Goal: Transaction & Acquisition: Book appointment/travel/reservation

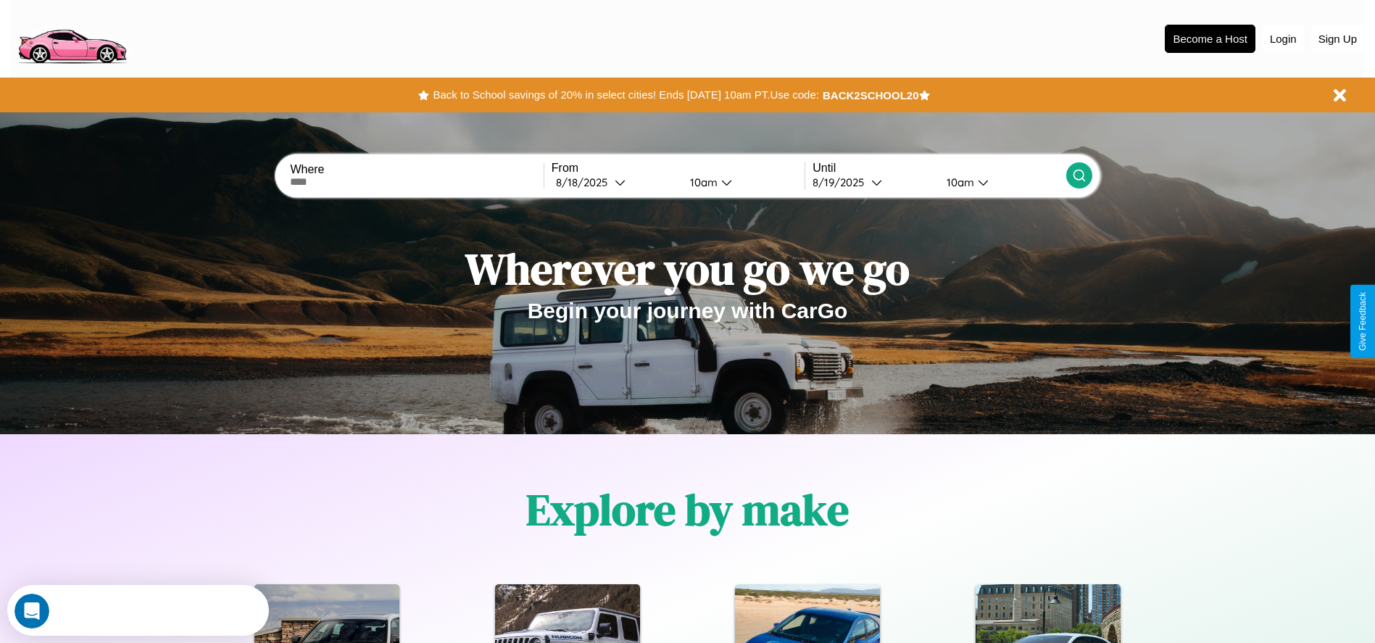
scroll to position [301, 0]
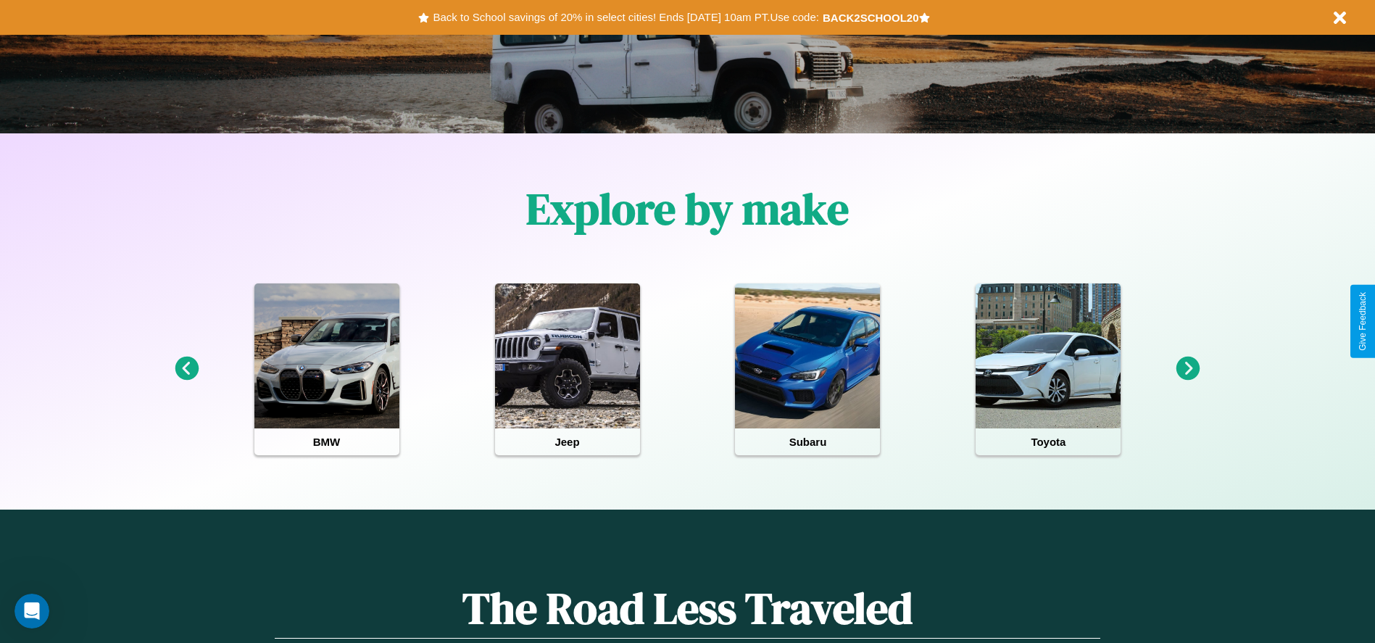
click at [186, 369] on icon at bounding box center [187, 369] width 24 height 24
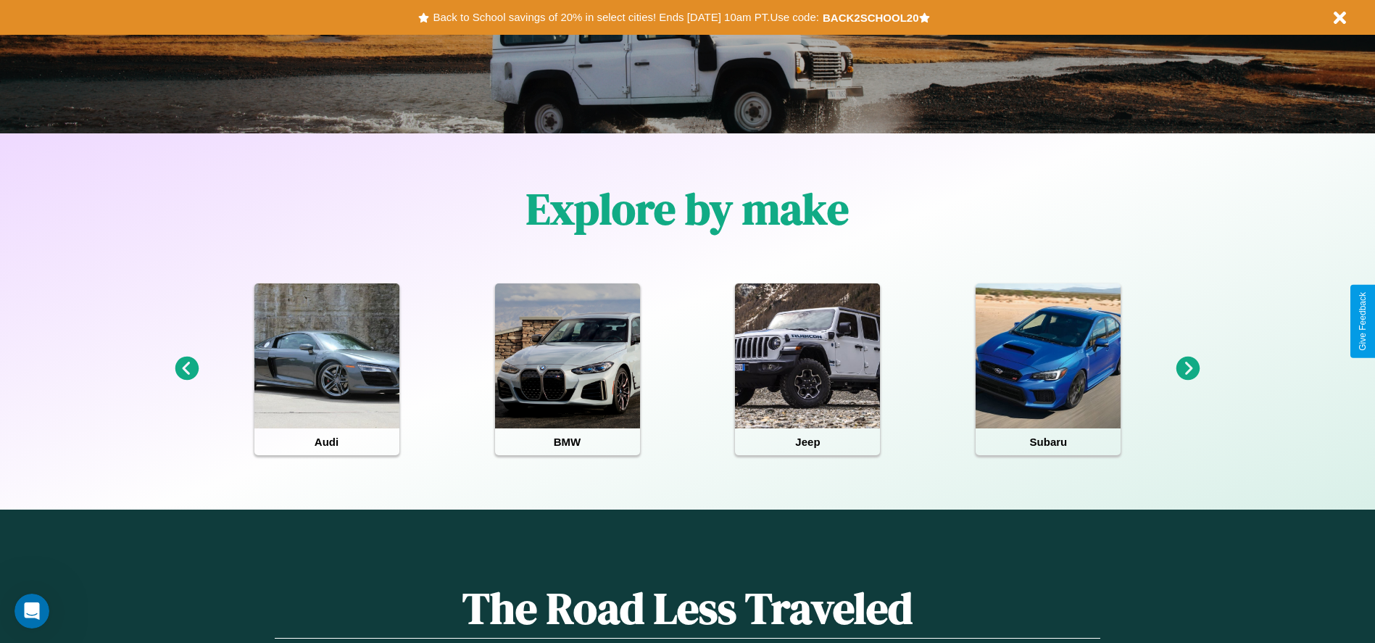
click at [1188, 369] on icon at bounding box center [1188, 369] width 24 height 24
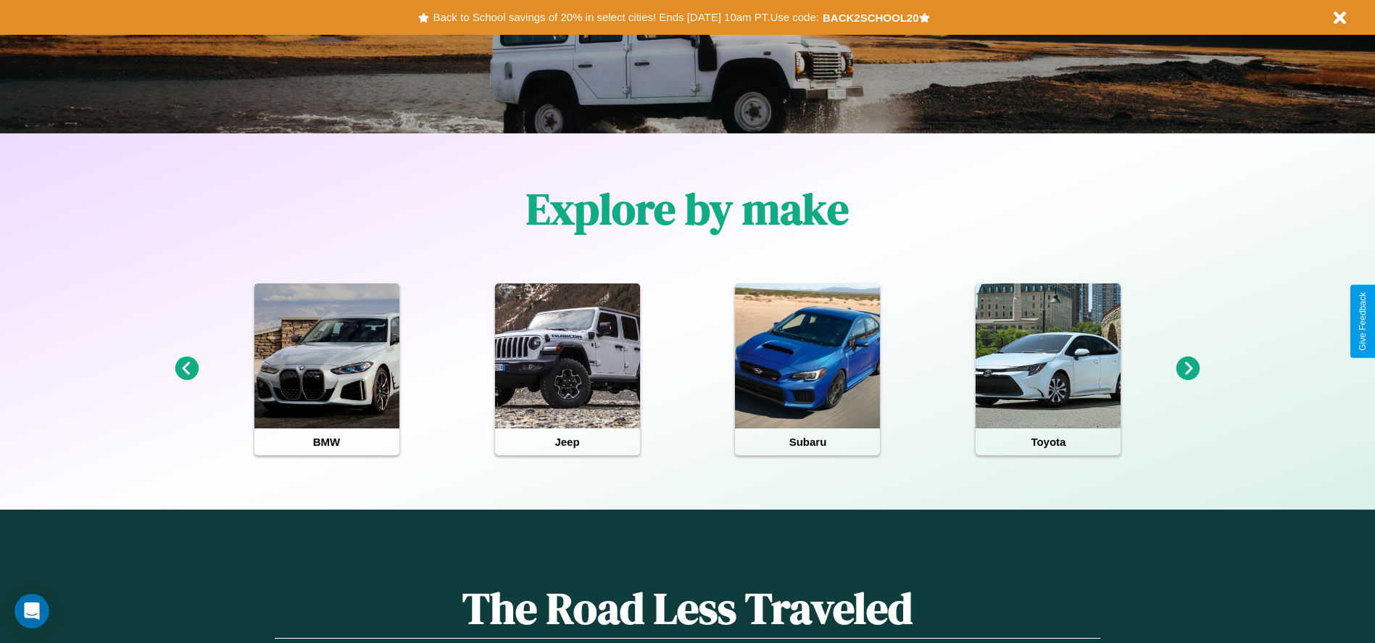
click at [1188, 369] on icon at bounding box center [1188, 369] width 24 height 24
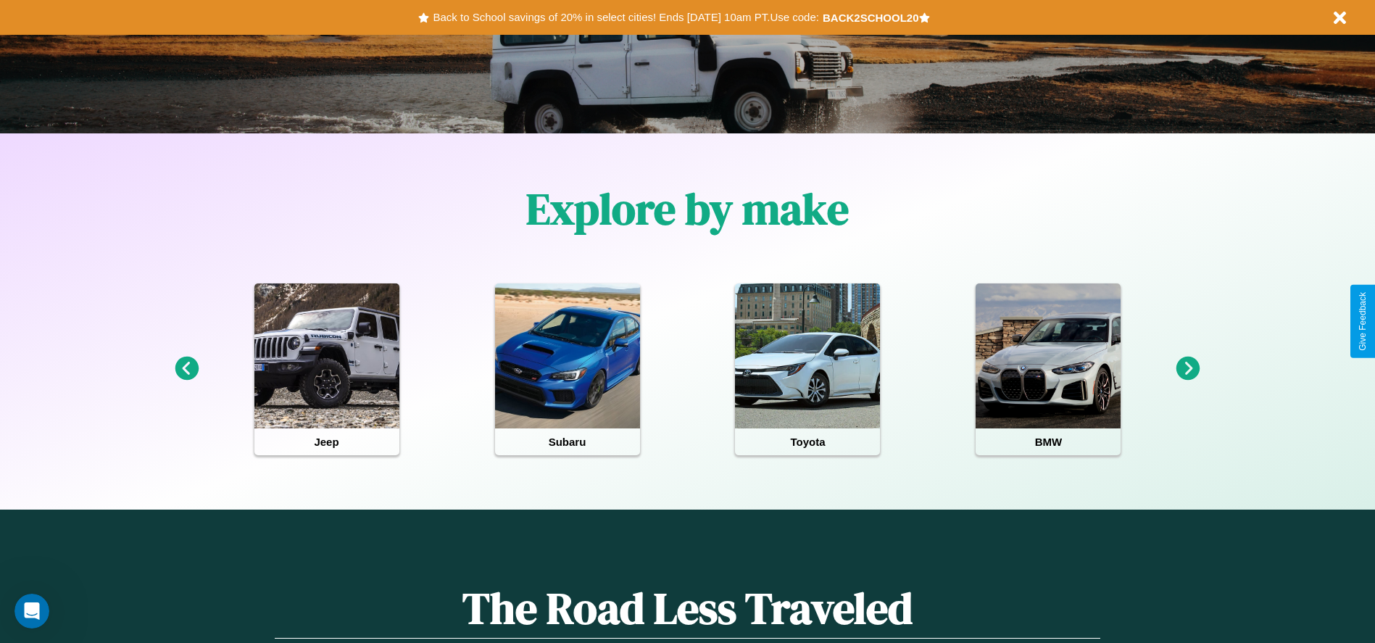
click at [1188, 369] on icon at bounding box center [1188, 369] width 24 height 24
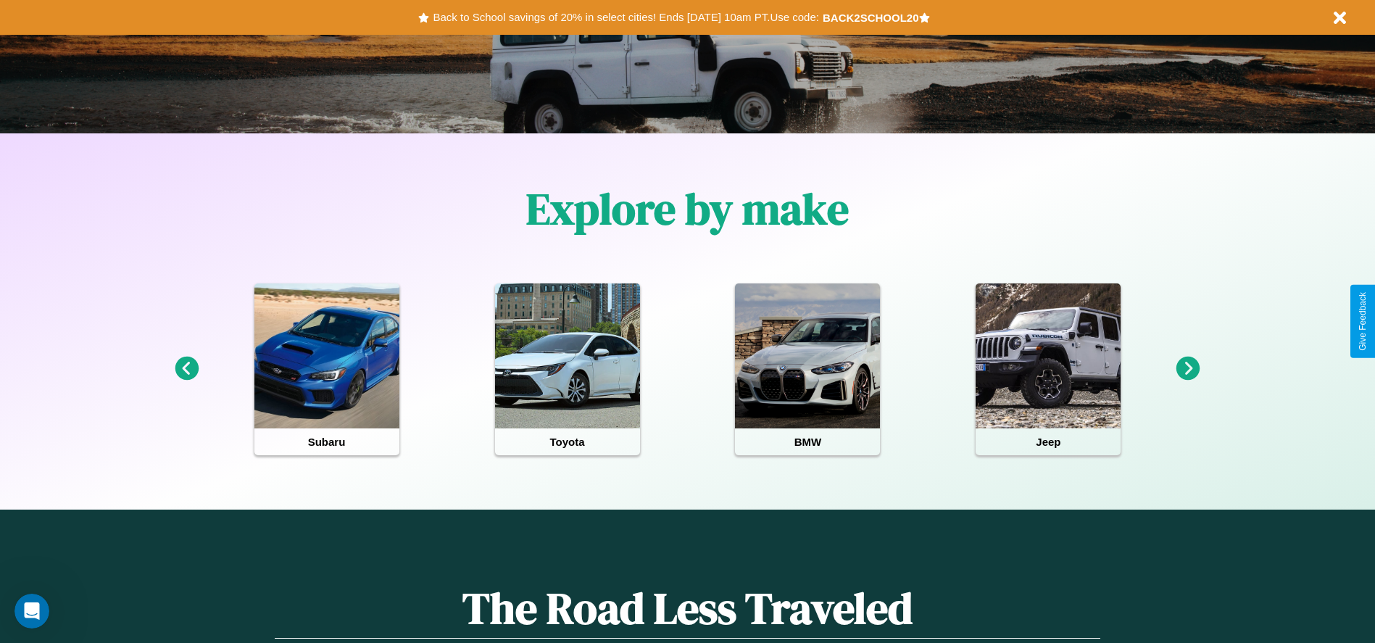
click at [1188, 369] on icon at bounding box center [1188, 369] width 24 height 24
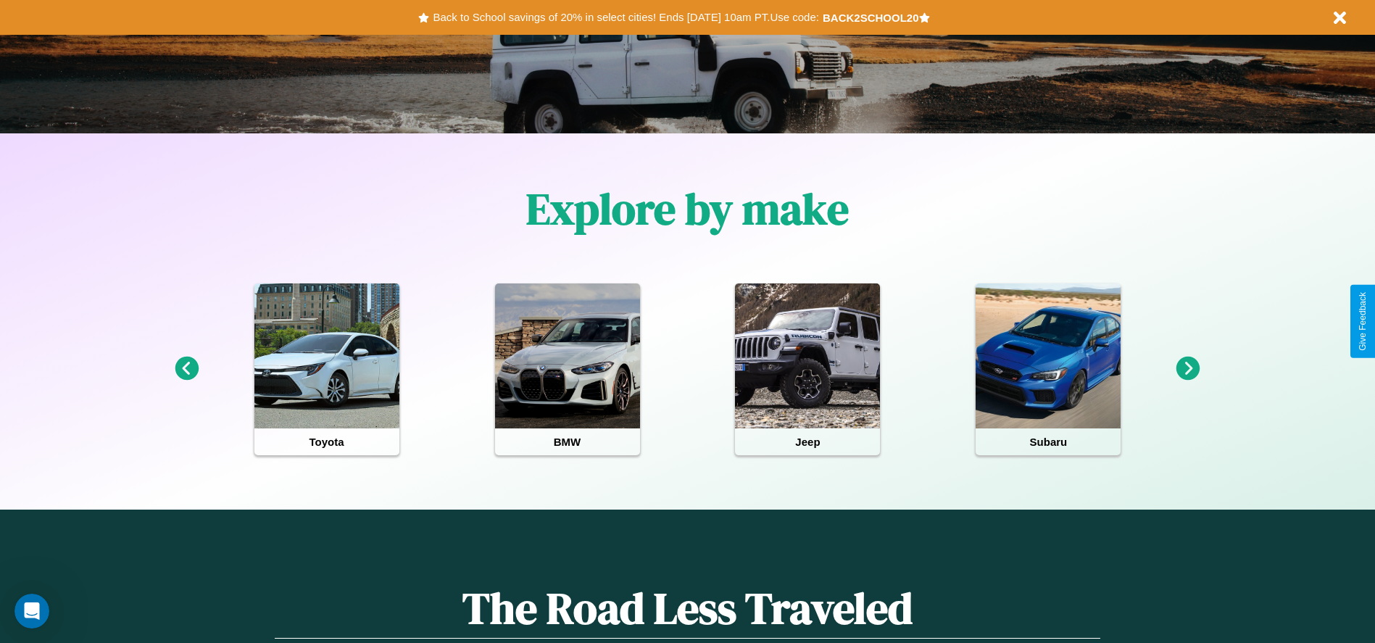
click at [1188, 369] on icon at bounding box center [1188, 369] width 24 height 24
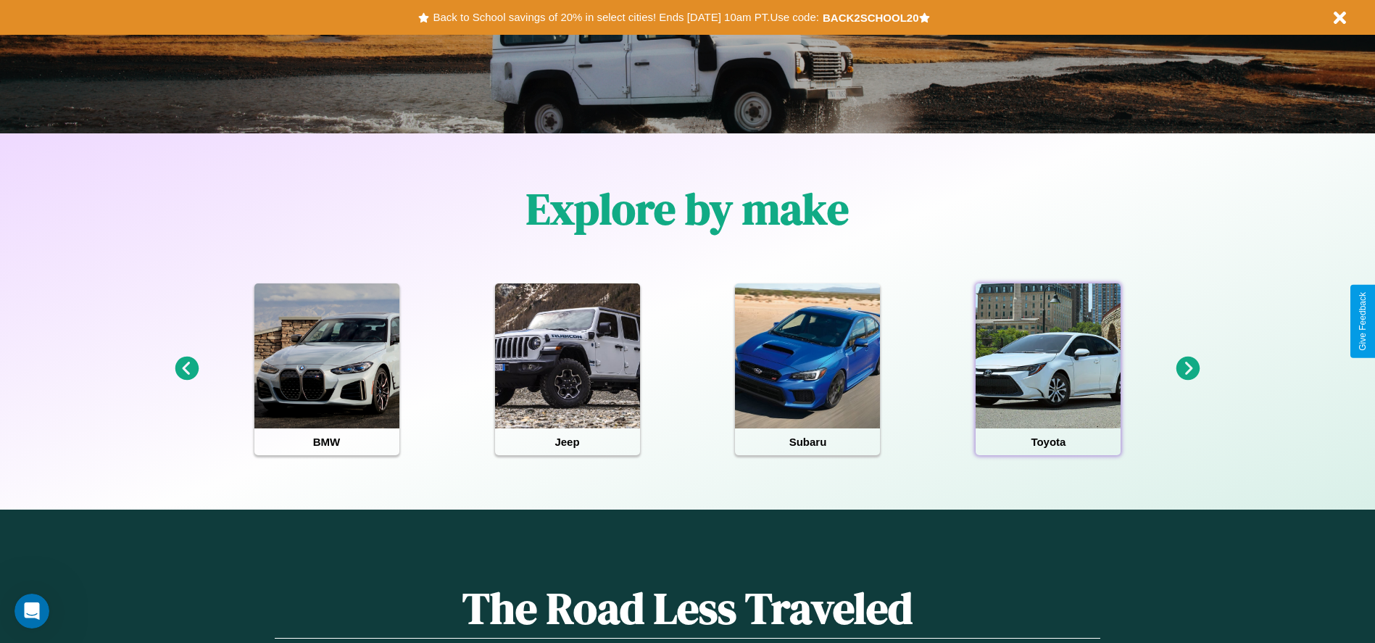
click at [1048, 369] on div at bounding box center [1047, 355] width 145 height 145
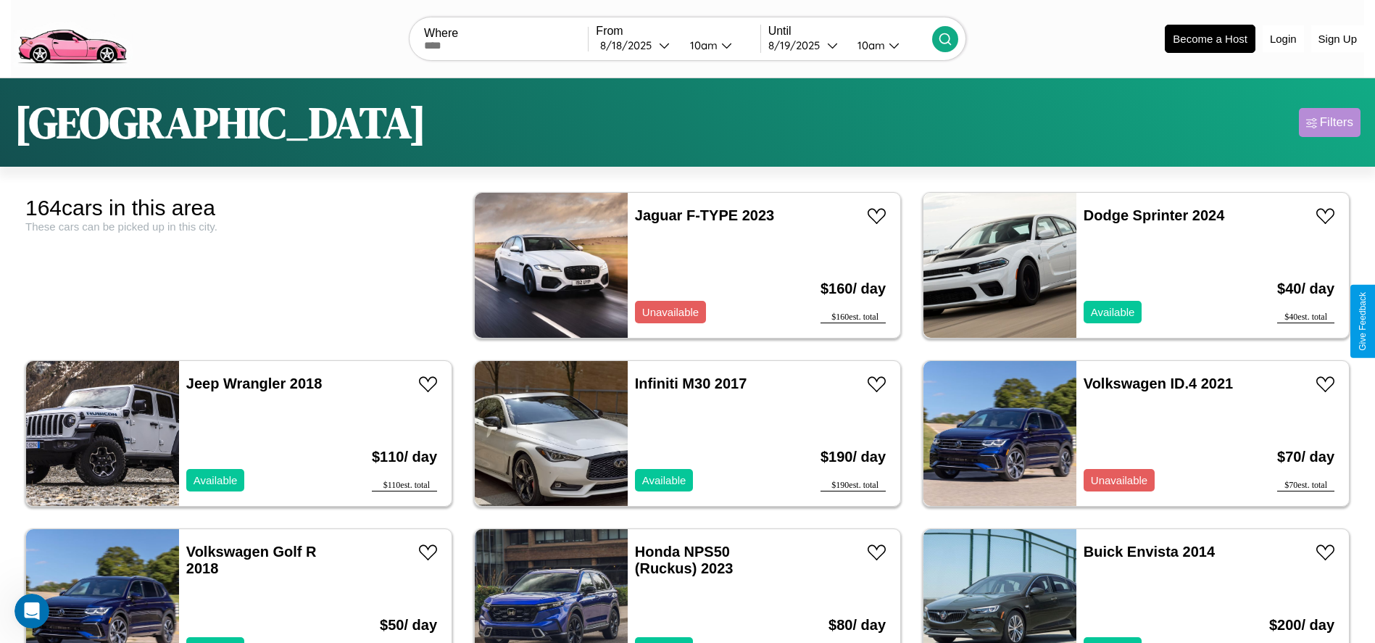
click at [1329, 122] on div "Filters" at bounding box center [1336, 122] width 33 height 14
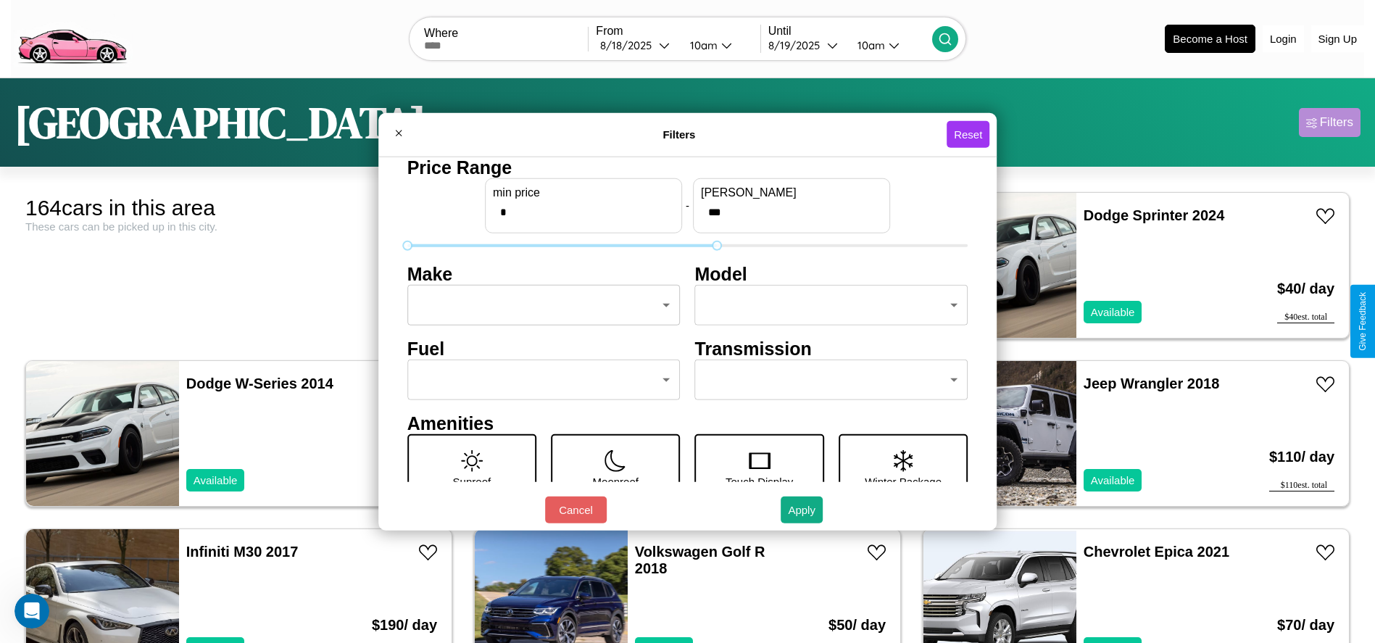
type input "***"
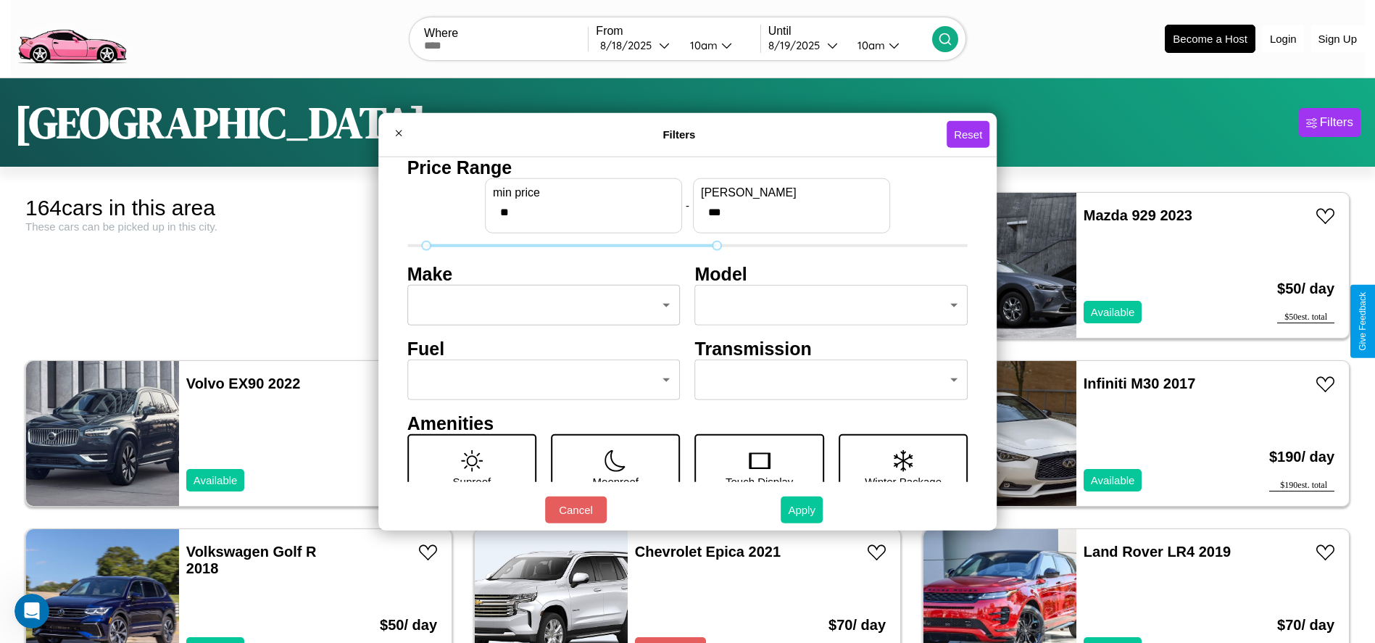
type input "**"
click at [802, 509] on button "Apply" at bounding box center [802, 509] width 42 height 27
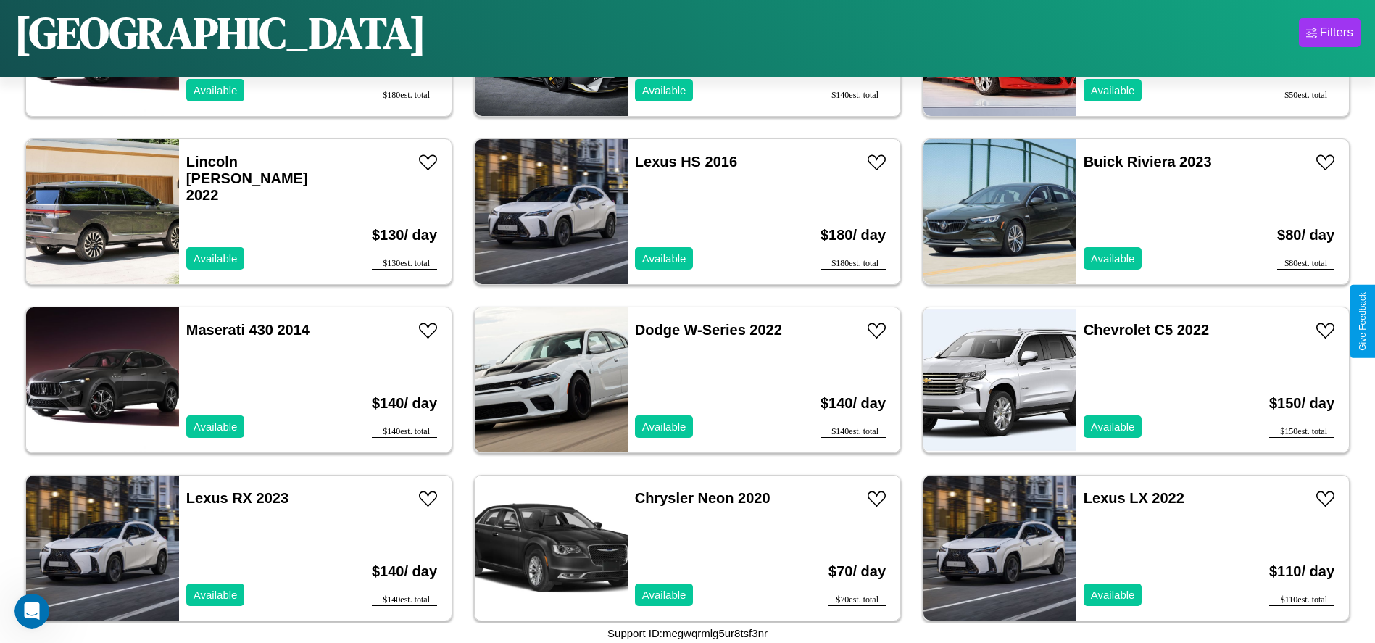
scroll to position [6719, 0]
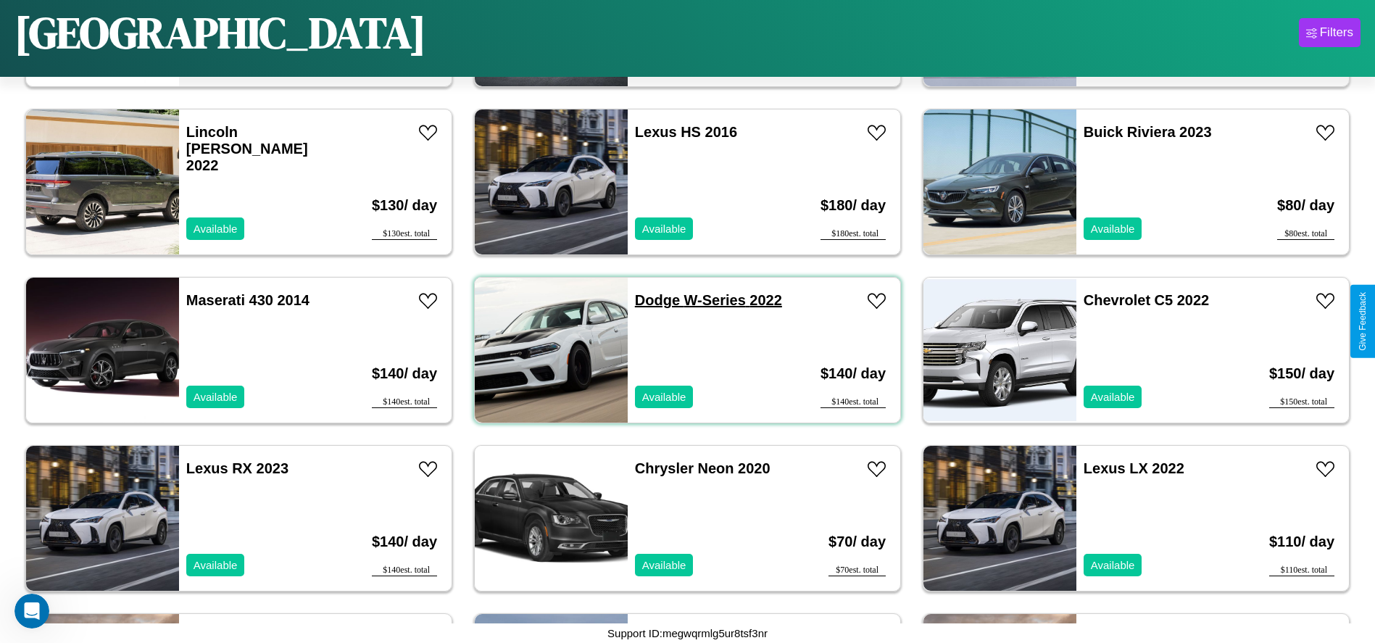
click at [652, 300] on link "Dodge W-Series 2022" at bounding box center [708, 300] width 147 height 16
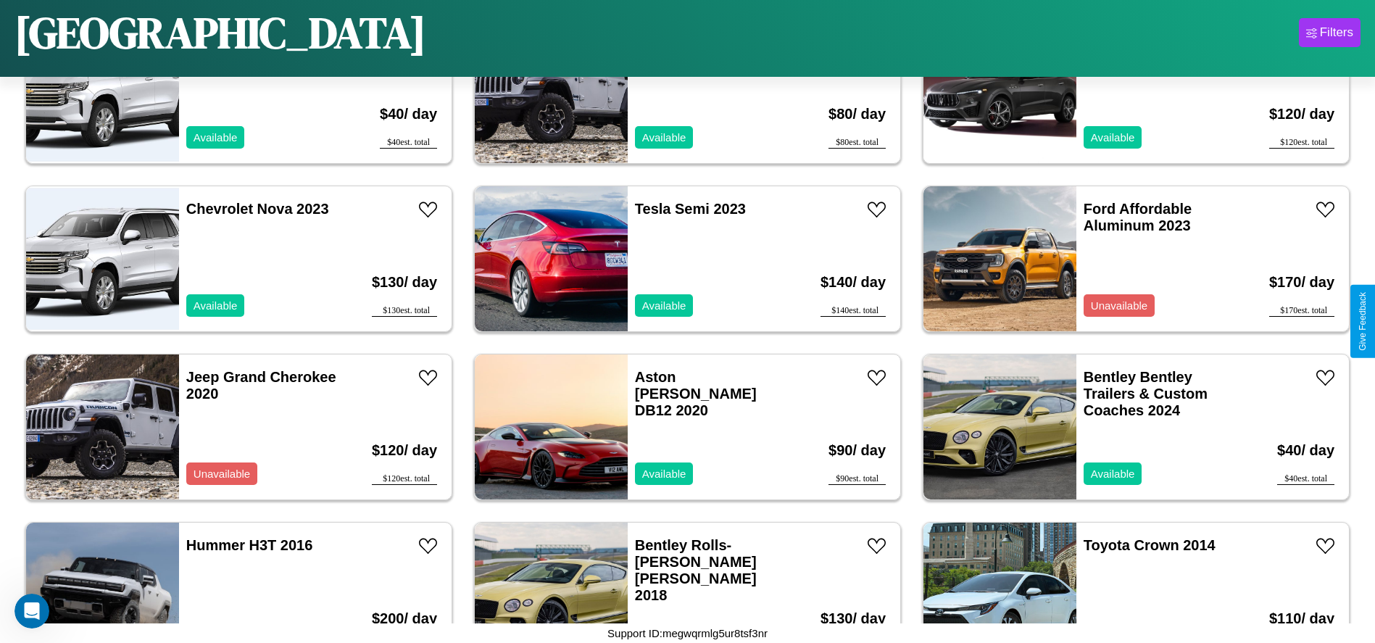
scroll to position [1002, 0]
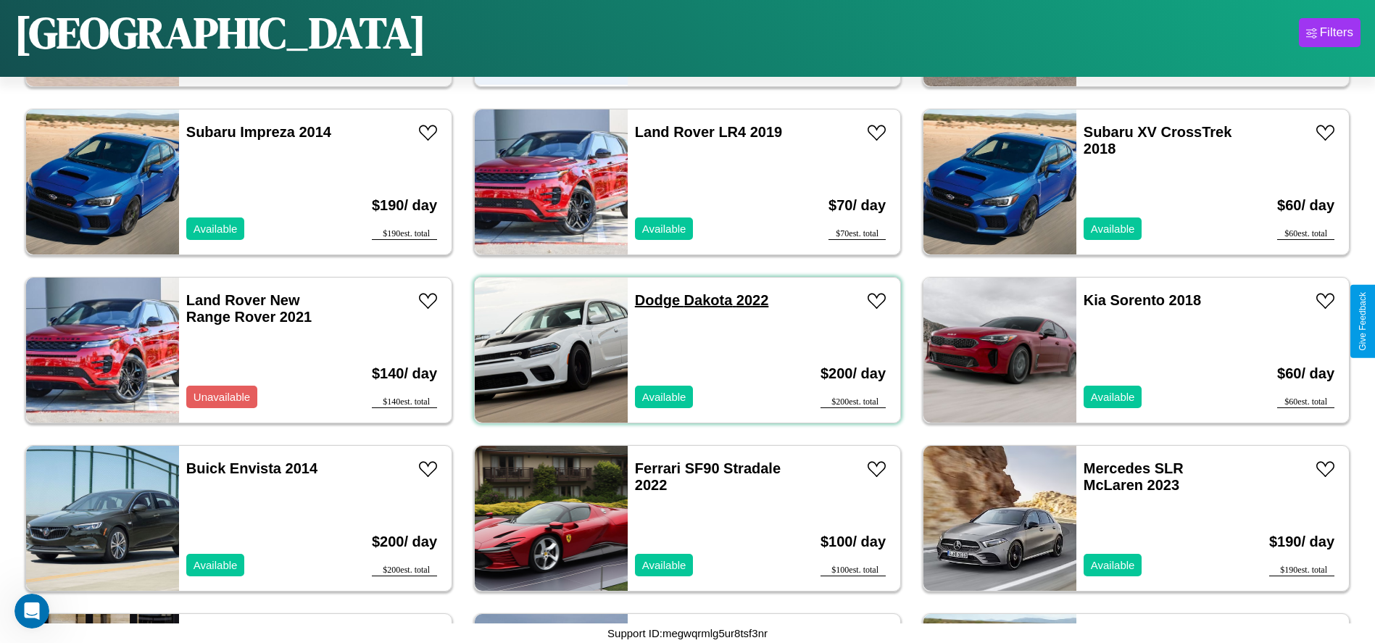
click at [652, 300] on link "Dodge Dakota 2022" at bounding box center [702, 300] width 134 height 16
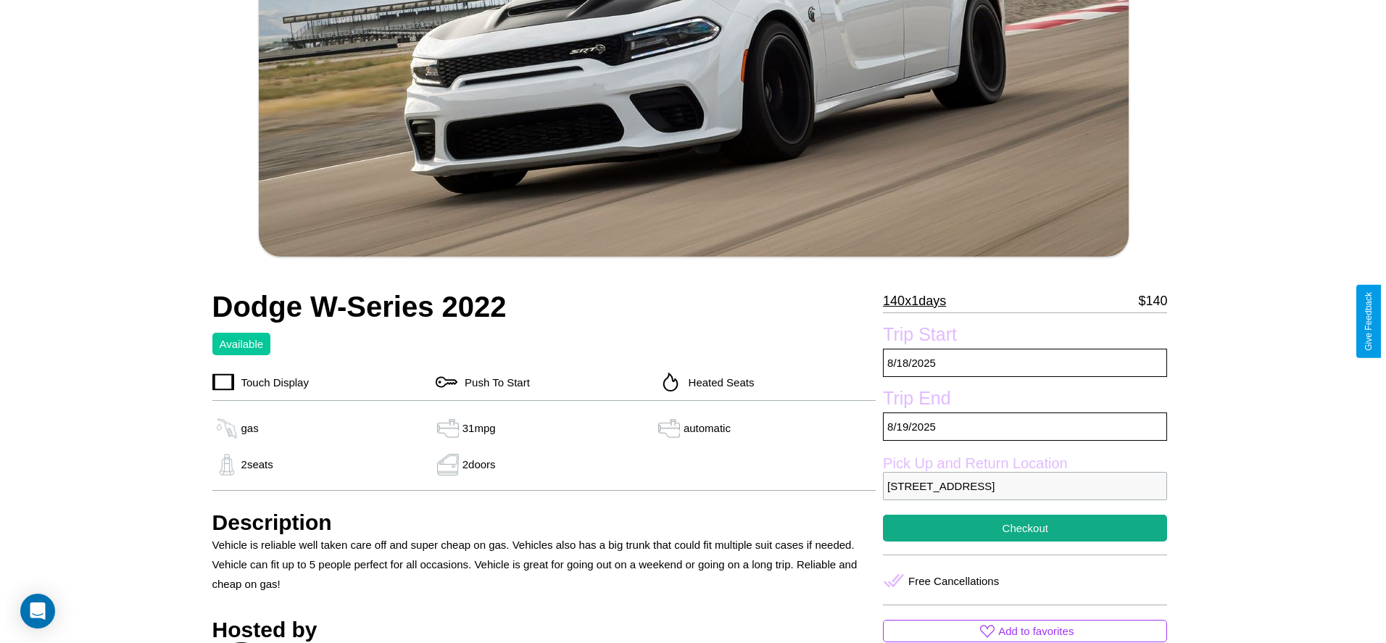
scroll to position [297, 0]
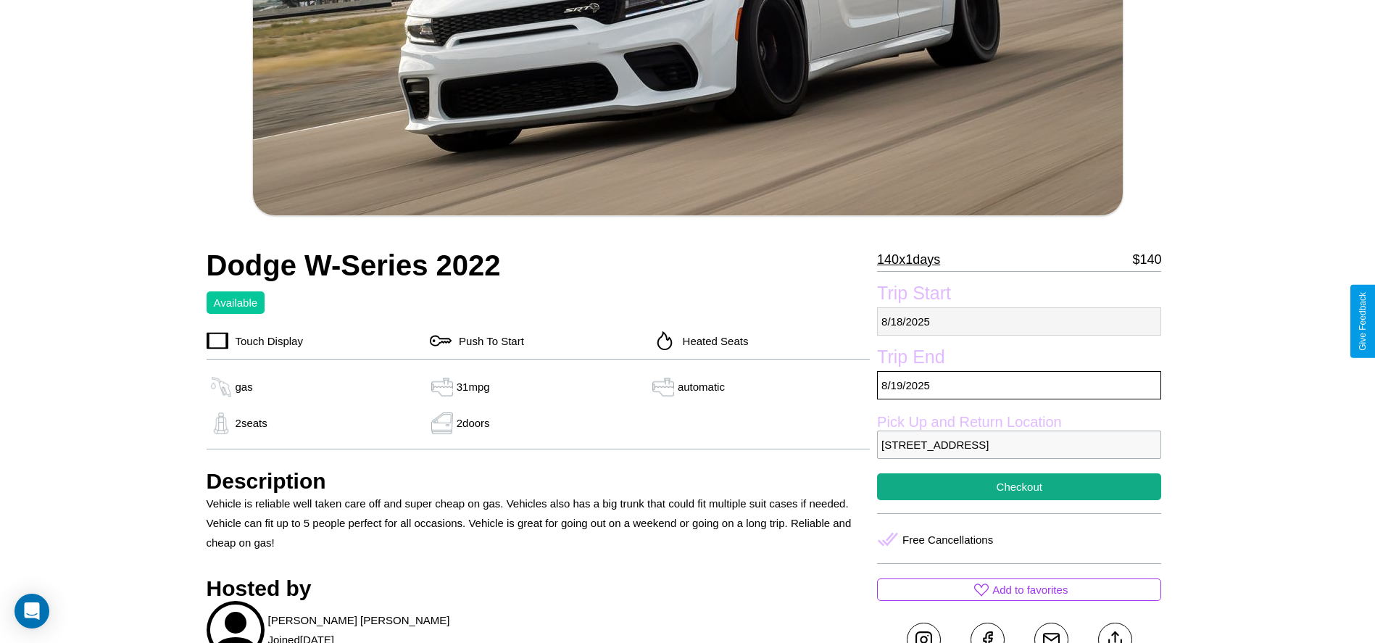
click at [1019, 321] on p "[DATE]" at bounding box center [1019, 321] width 284 height 28
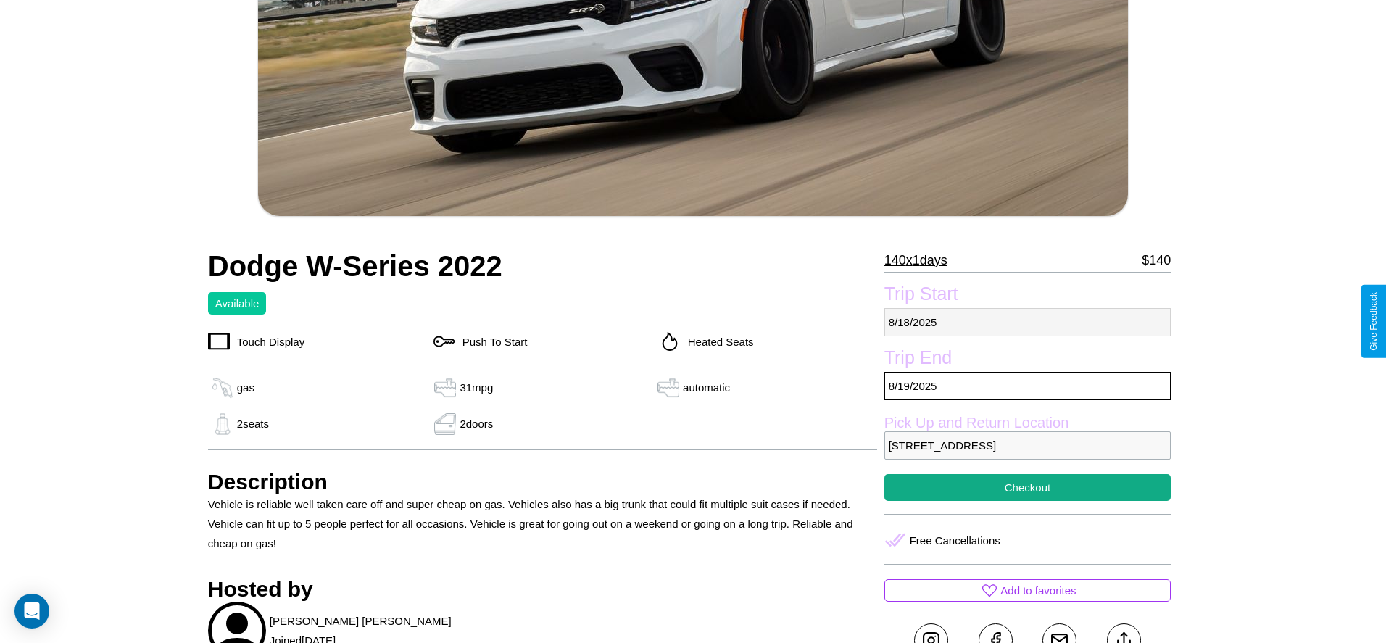
select select "*"
select select "****"
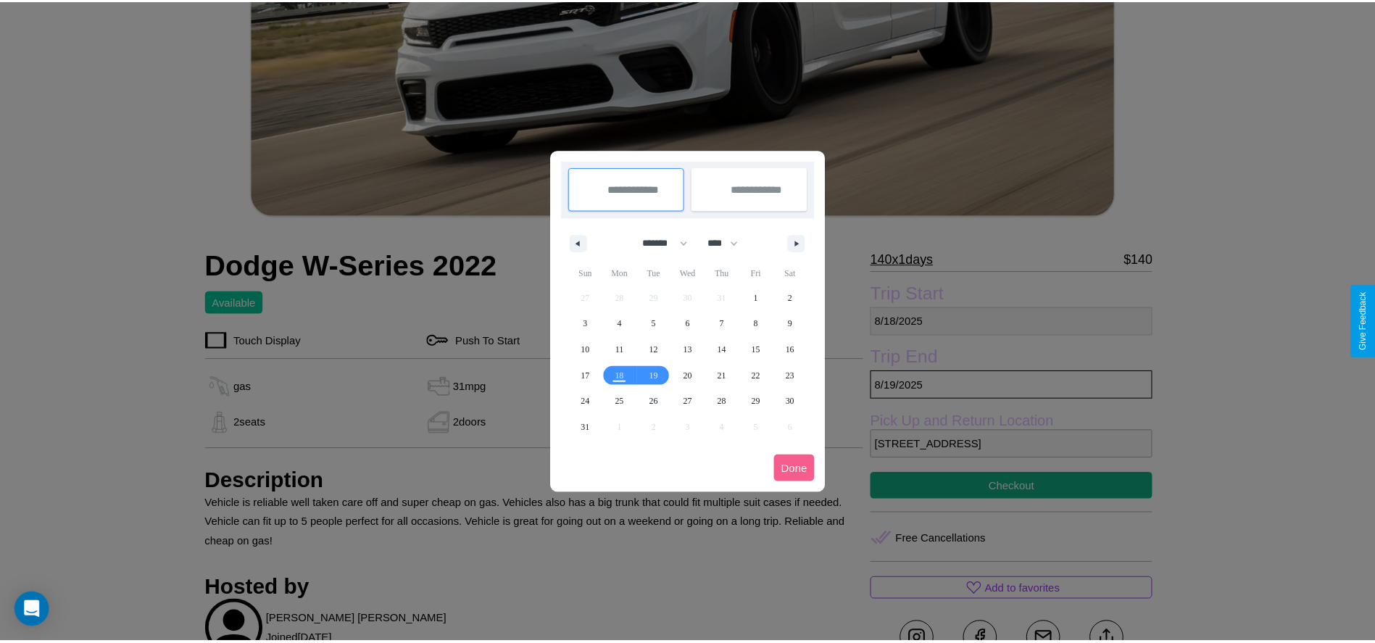
scroll to position [0, 0]
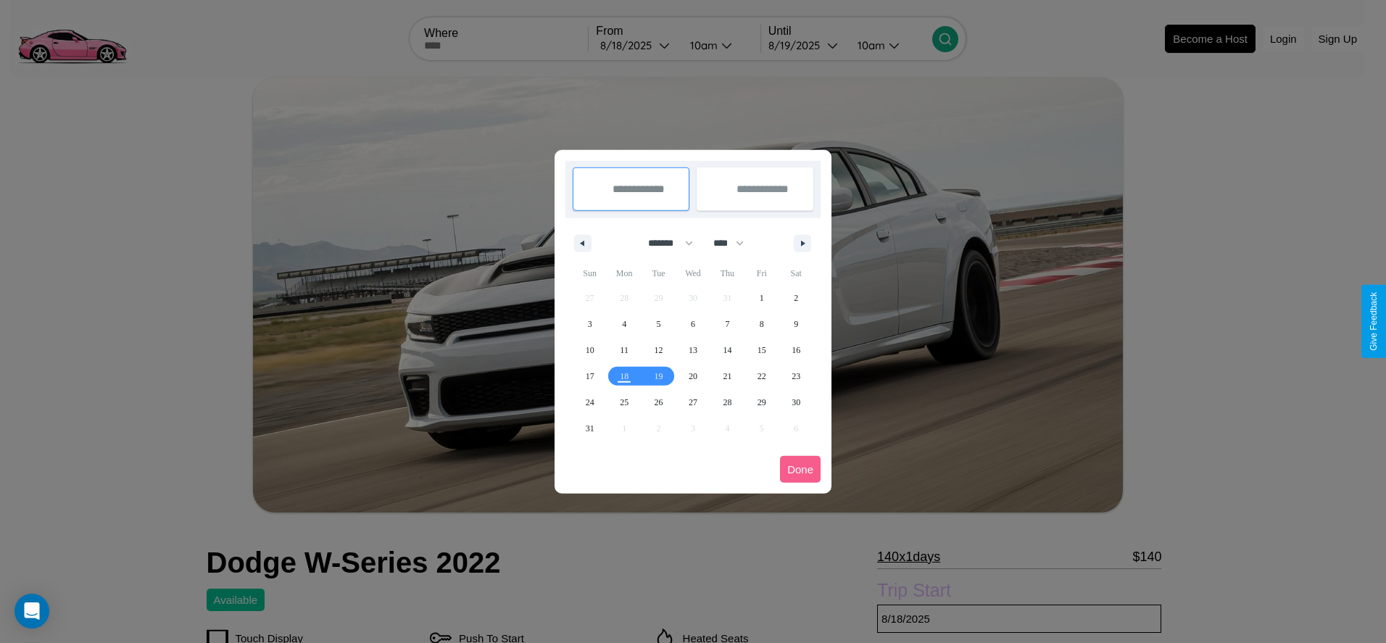
click at [636, 45] on div at bounding box center [693, 321] width 1386 height 643
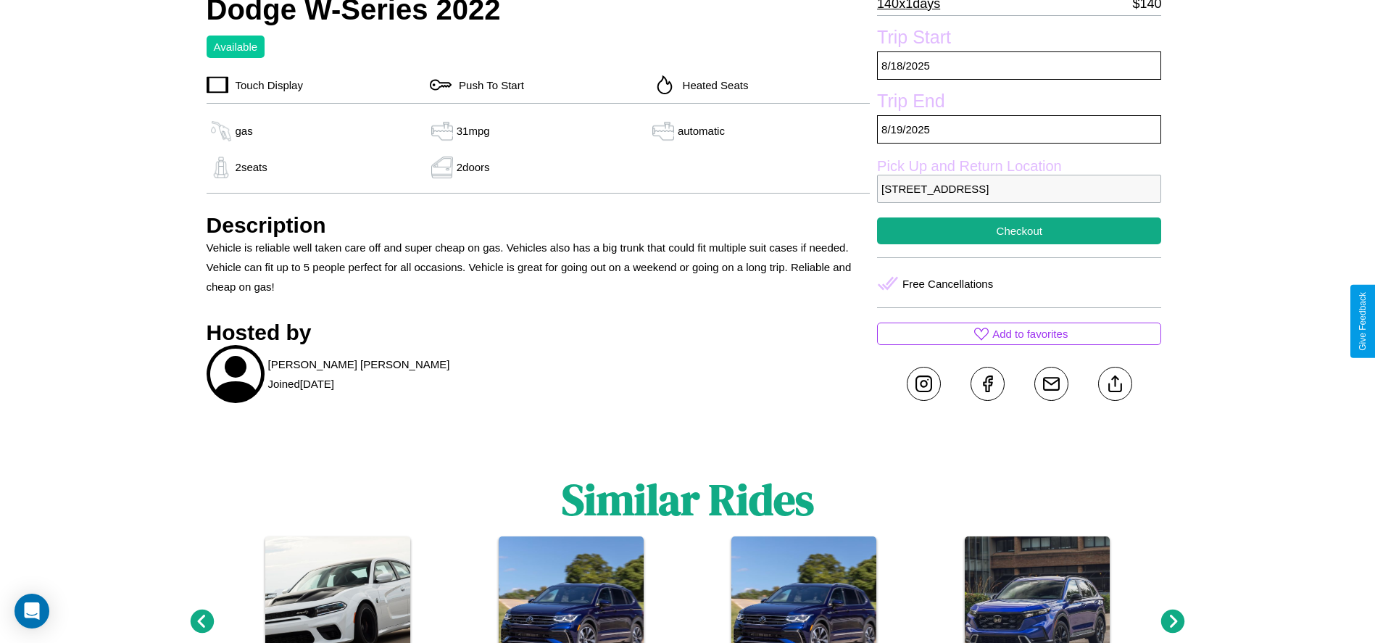
scroll to position [565, 0]
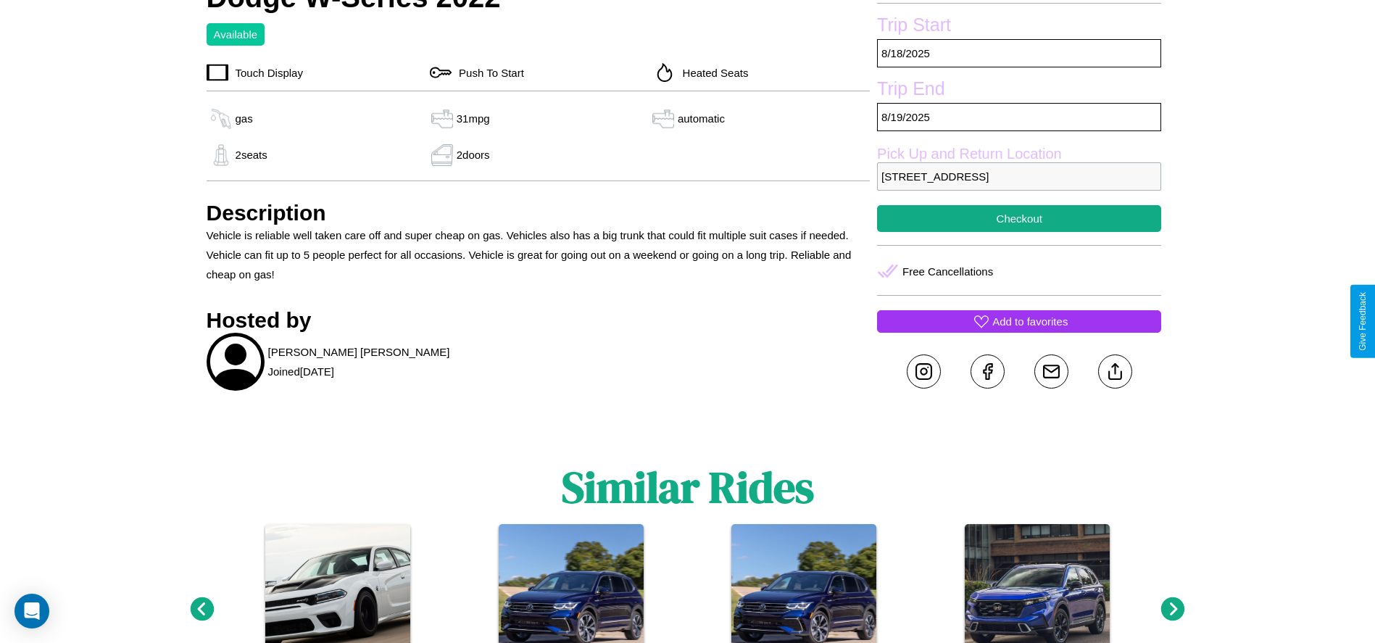
click at [1019, 321] on p "Add to favorites" at bounding box center [1029, 322] width 75 height 20
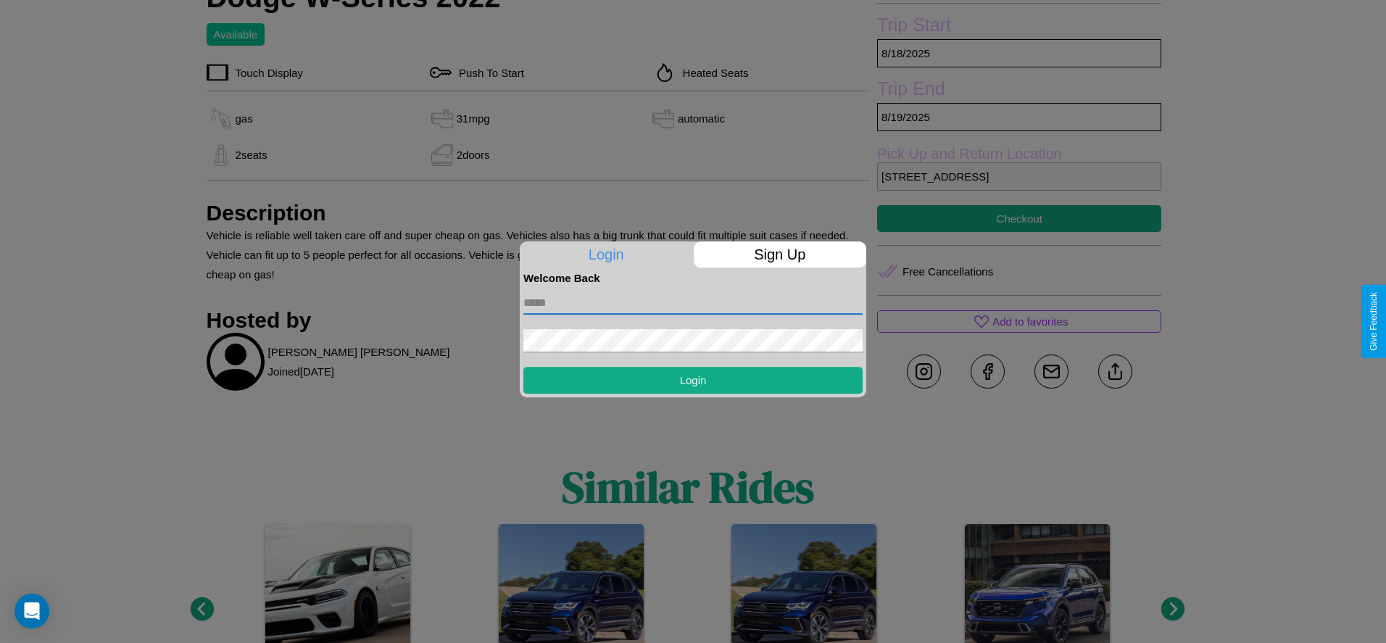
click at [693, 302] on input "text" at bounding box center [692, 302] width 339 height 23
type input "**********"
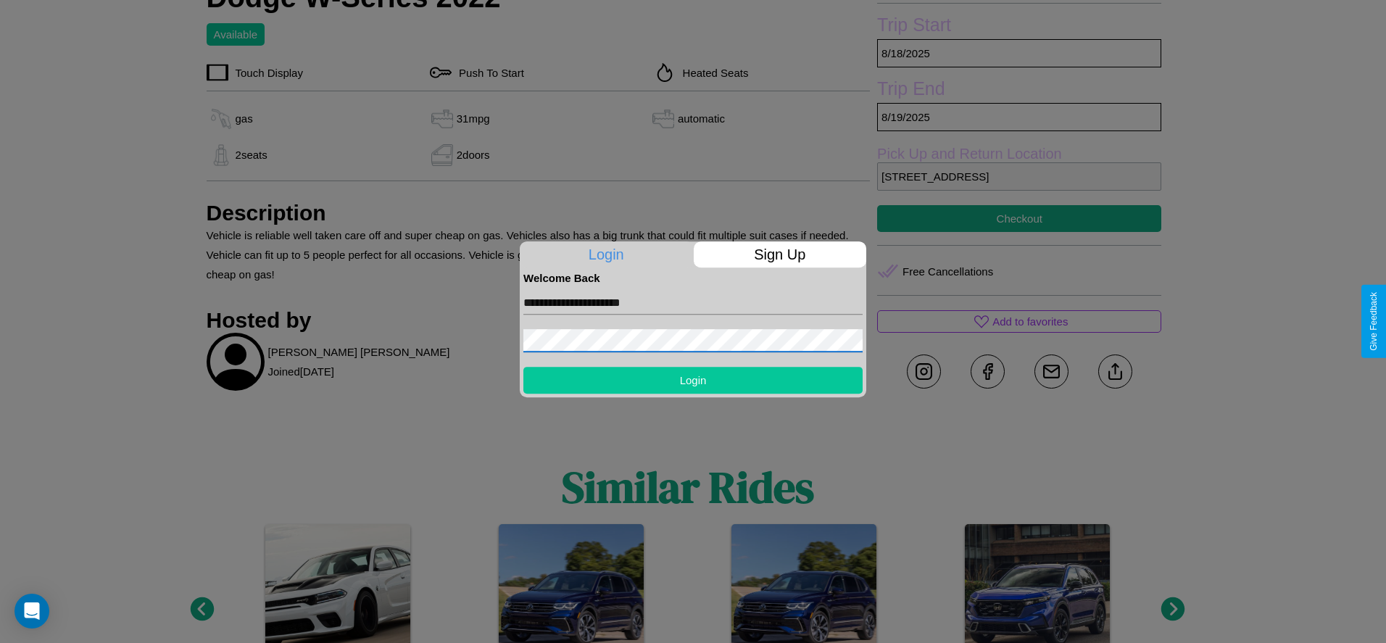
click at [693, 380] on button "Login" at bounding box center [692, 380] width 339 height 27
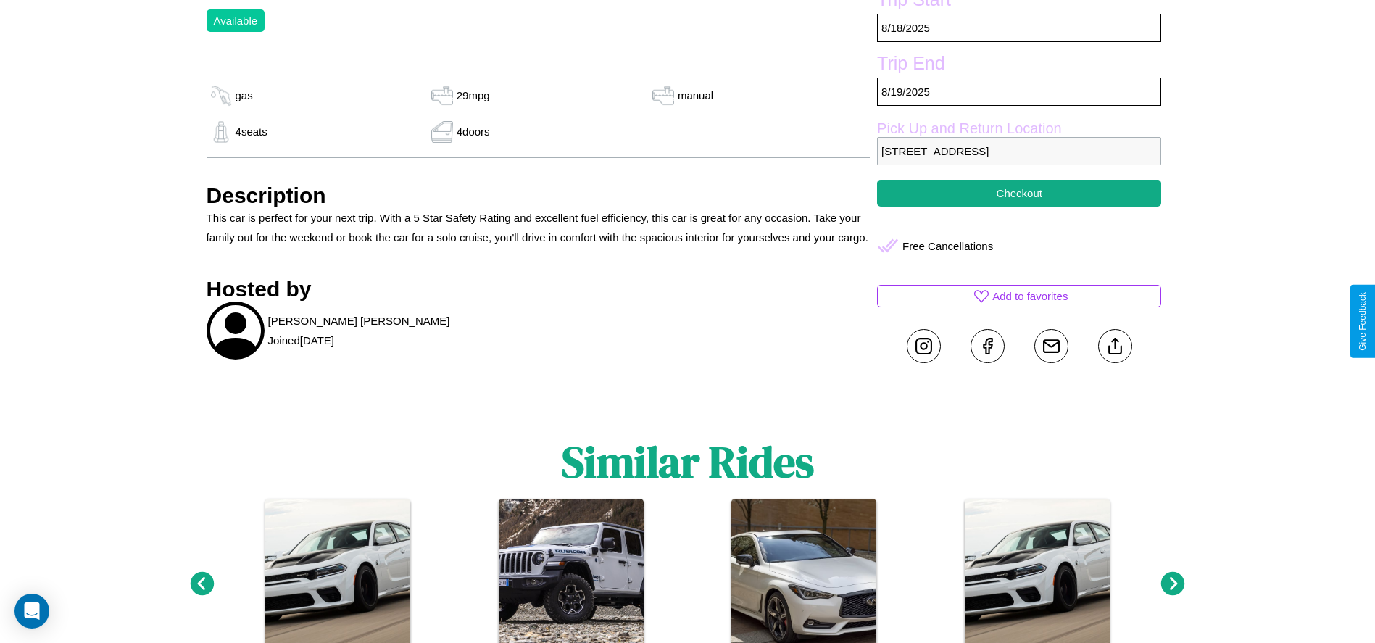
scroll to position [615, 0]
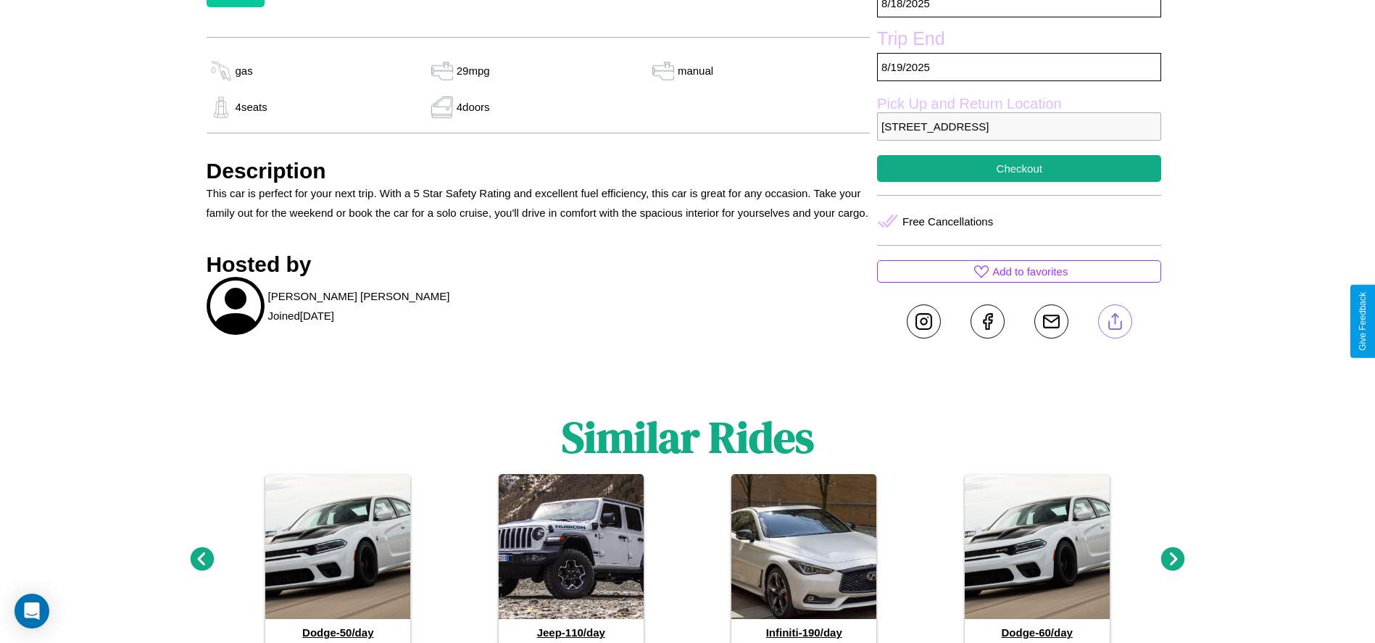
click at [1115, 321] on line at bounding box center [1115, 319] width 0 height 10
